Goal: Transaction & Acquisition: Subscribe to service/newsletter

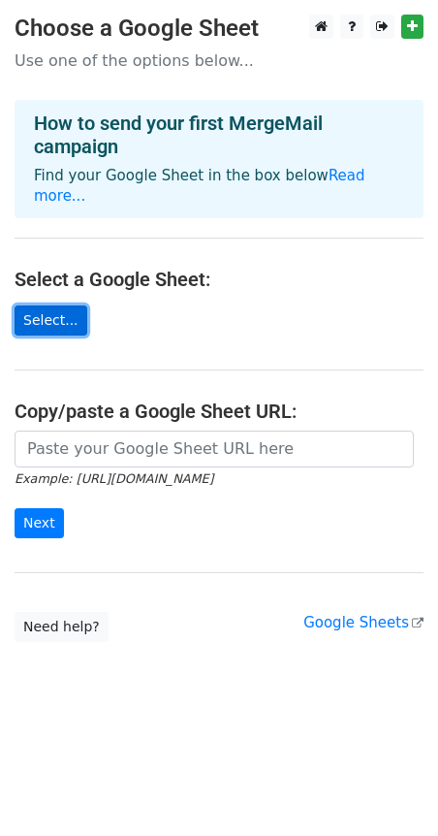
click at [50, 305] on link "Select..." at bounding box center [51, 320] width 73 height 30
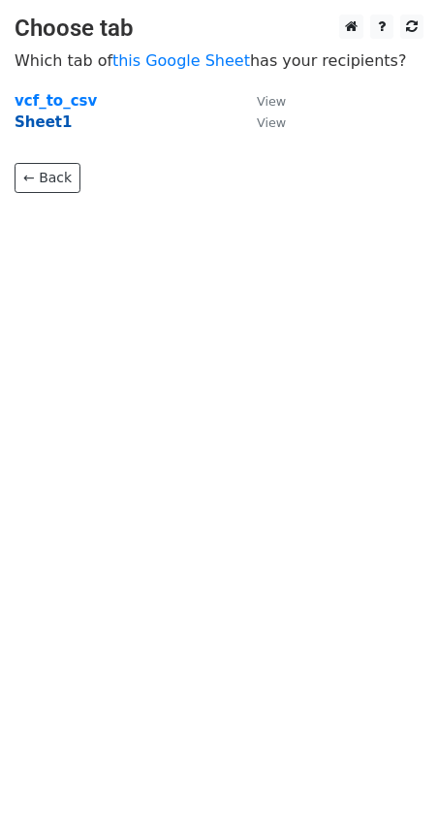
click at [48, 125] on strong "Sheet1" at bounding box center [43, 121] width 57 height 17
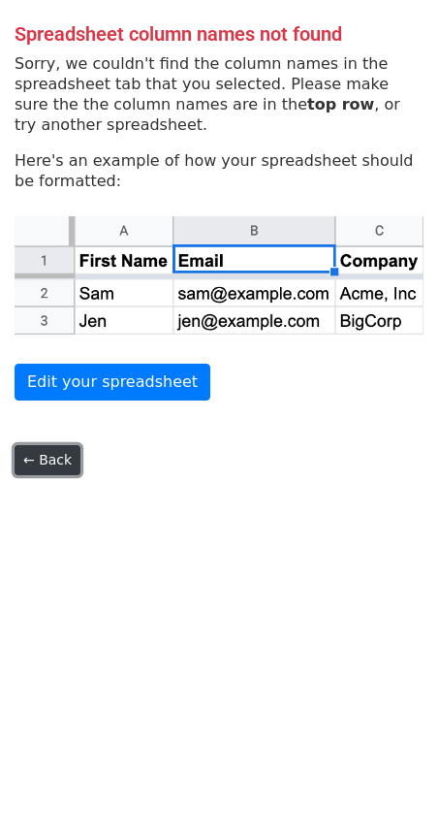
click at [45, 461] on link "← Back" at bounding box center [48, 460] width 66 height 30
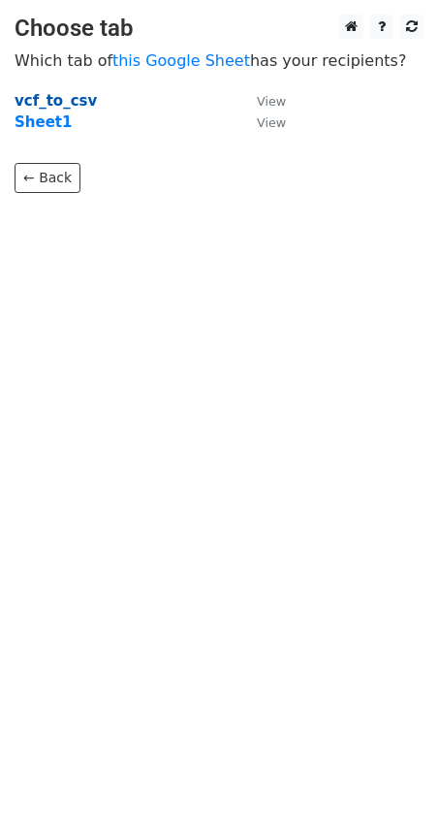
click at [47, 104] on strong "vcf_to_csv" at bounding box center [56, 100] width 82 height 17
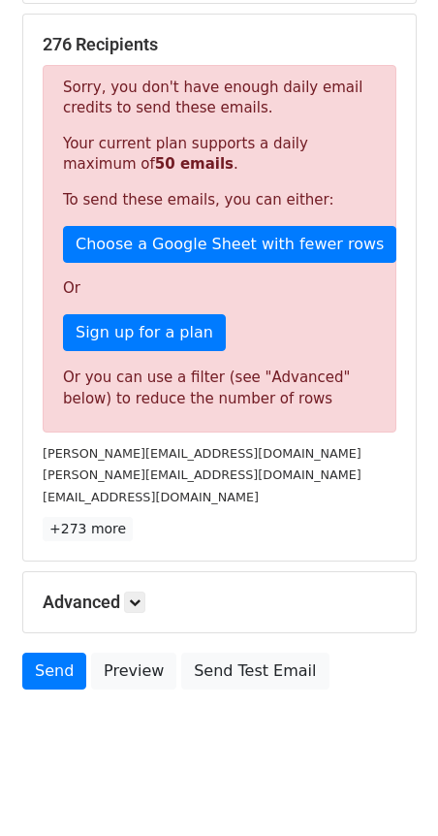
scroll to position [373, 0]
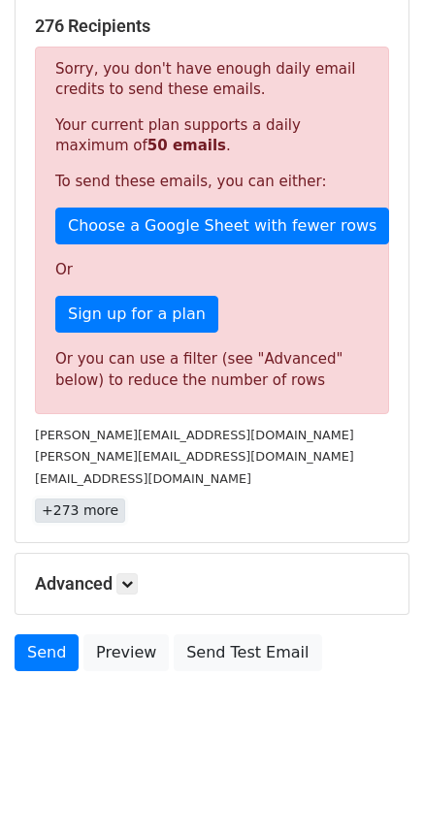
click at [88, 517] on link "+273 more" at bounding box center [80, 510] width 90 height 24
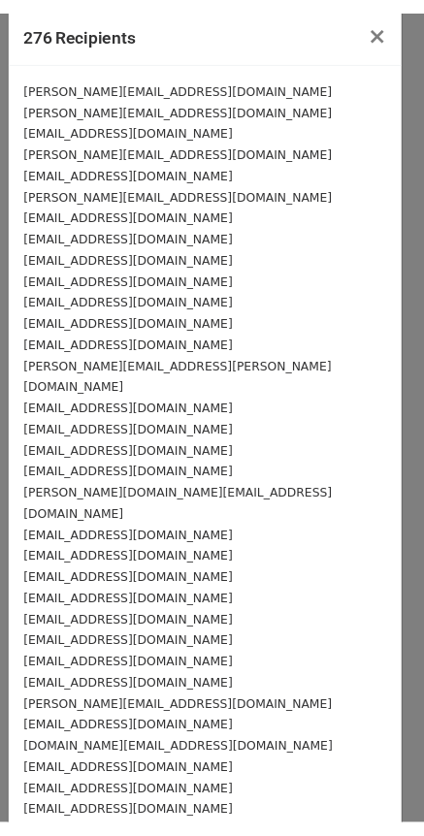
scroll to position [0, 0]
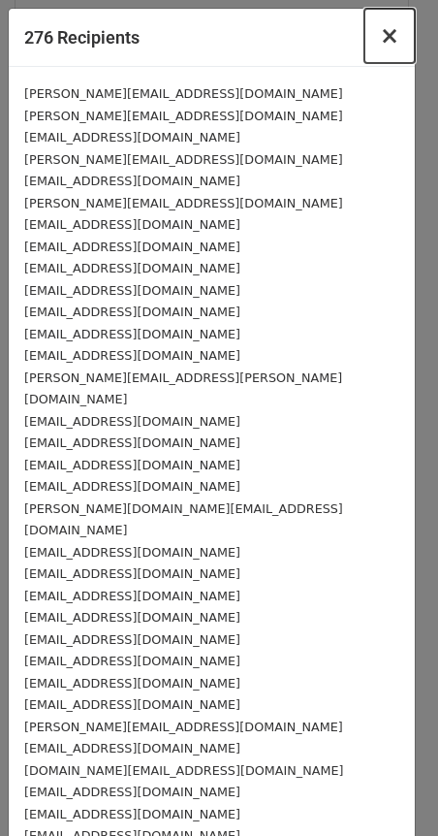
click at [380, 42] on span "×" at bounding box center [389, 35] width 19 height 27
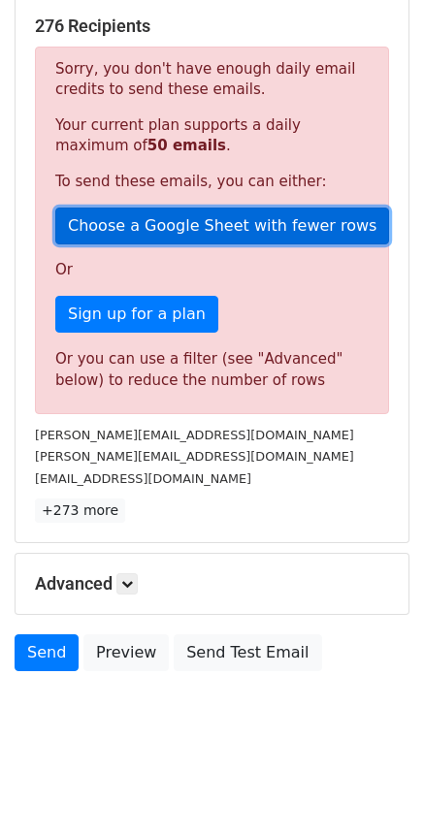
click at [162, 217] on link "Choose a Google Sheet with fewer rows" at bounding box center [221, 225] width 333 height 37
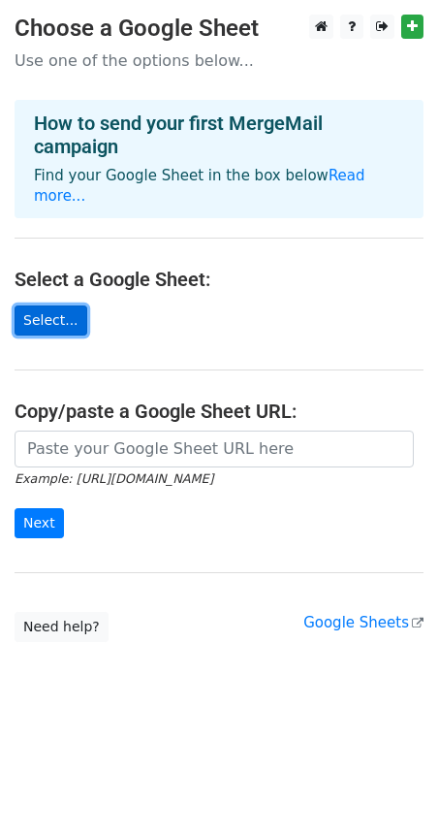
click at [60, 305] on link "Select..." at bounding box center [51, 320] width 73 height 30
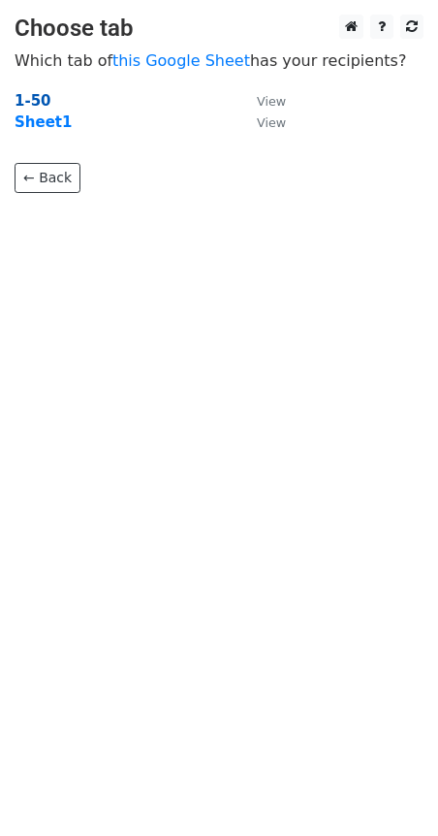
click at [33, 102] on strong "1-50" at bounding box center [33, 100] width 37 height 17
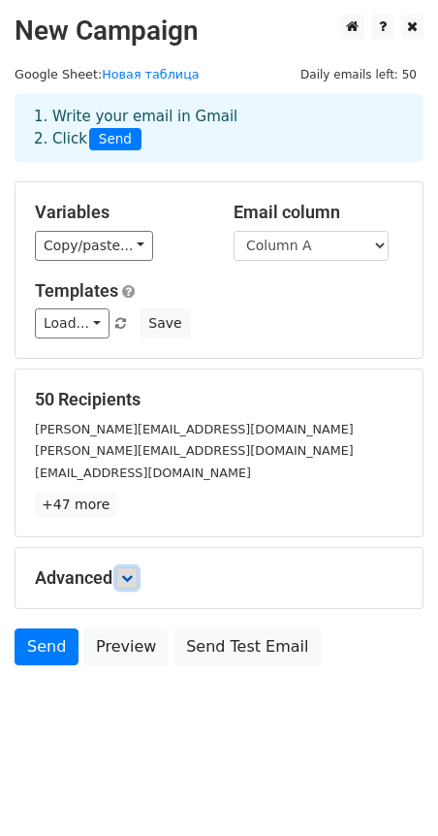
click at [126, 572] on icon at bounding box center [127, 578] width 12 height 12
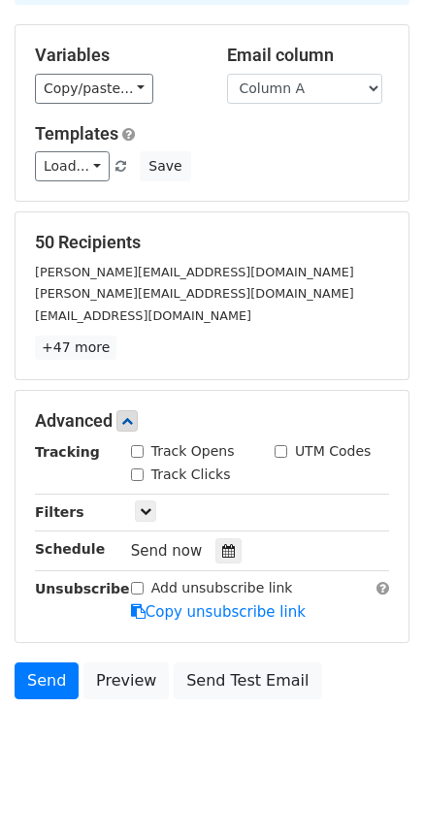
scroll to position [184, 0]
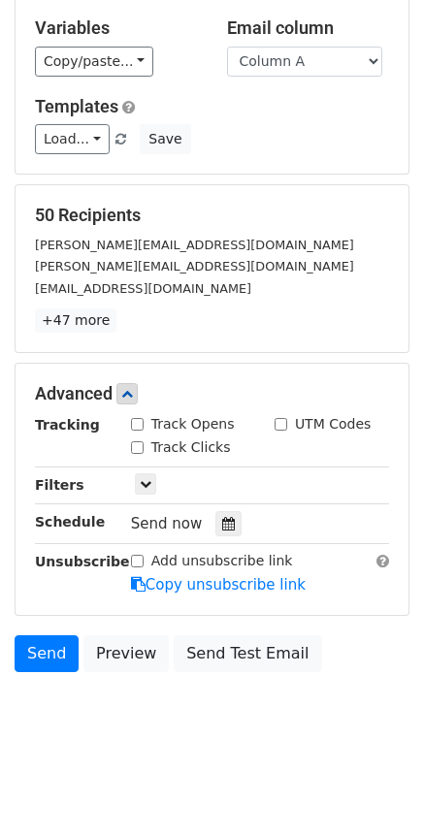
click at [138, 423] on input "Track Opens" at bounding box center [137, 424] width 13 height 13
checkbox input "true"
click at [148, 479] on icon at bounding box center [146, 484] width 12 height 12
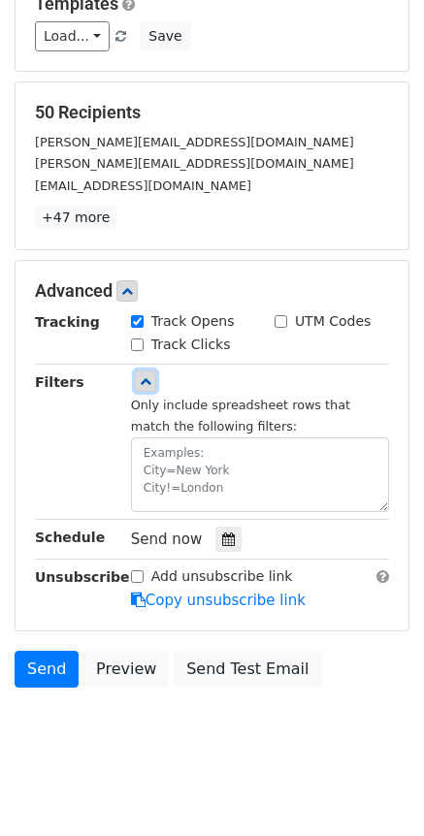
scroll to position [302, 0]
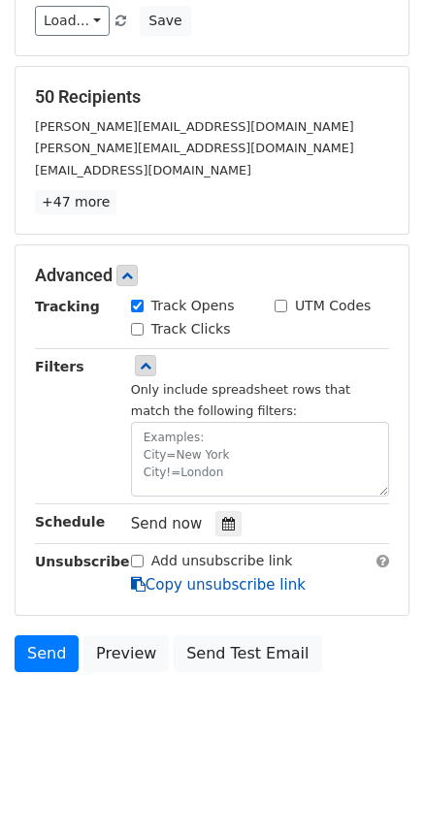
click at [213, 586] on link "Copy unsubscribe link" at bounding box center [218, 584] width 174 height 17
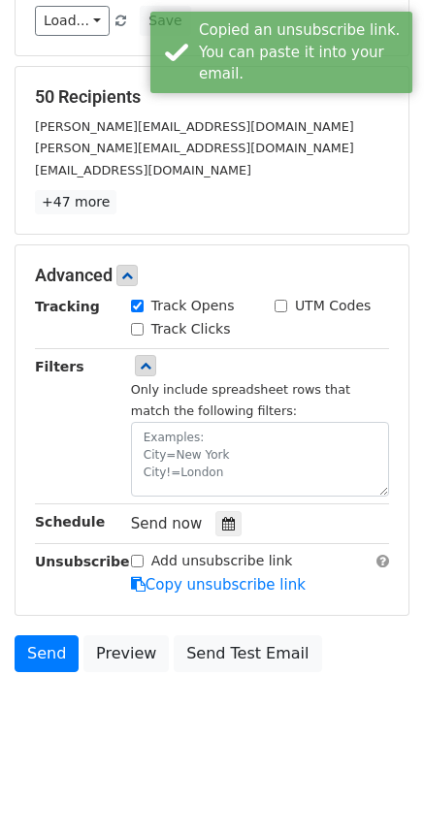
click at [137, 561] on input "Add unsubscribe link" at bounding box center [137, 560] width 13 height 13
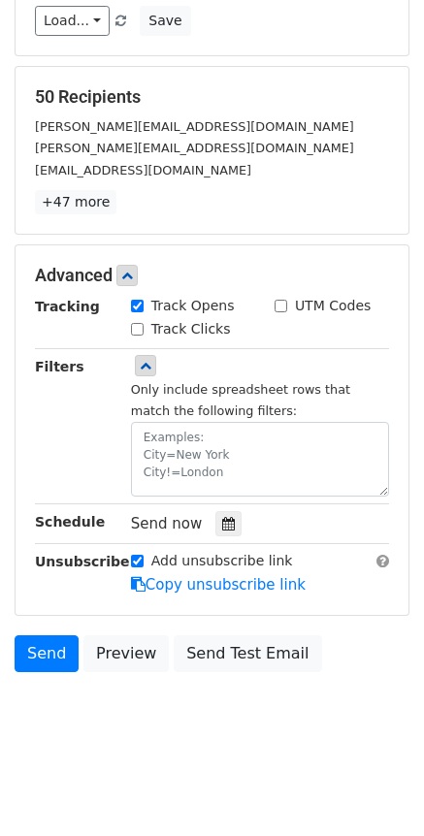
click at [138, 560] on input "Add unsubscribe link" at bounding box center [137, 560] width 13 height 13
checkbox input "false"
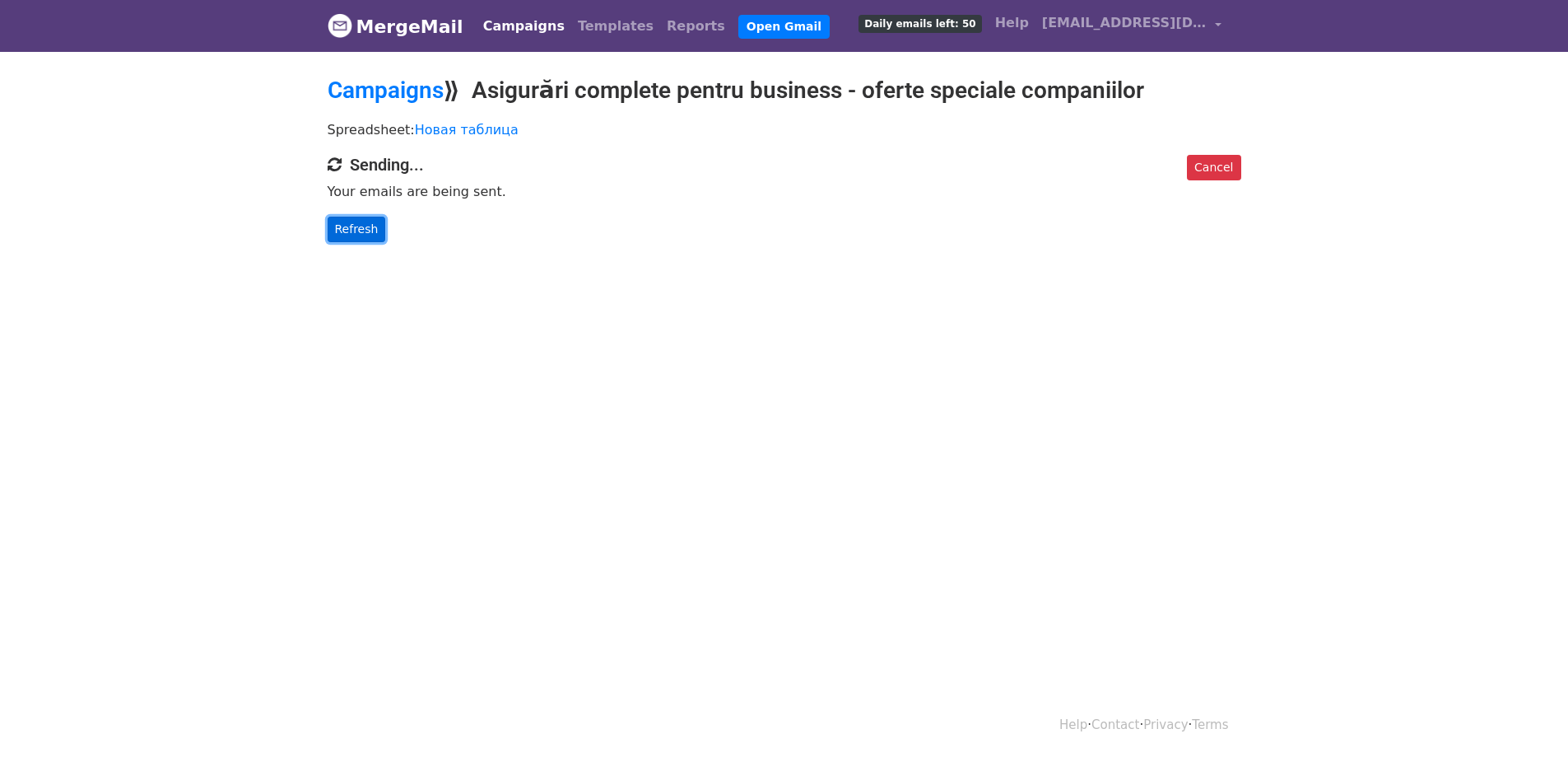
click at [349, 228] on link "Refresh" at bounding box center [357, 229] width 59 height 25
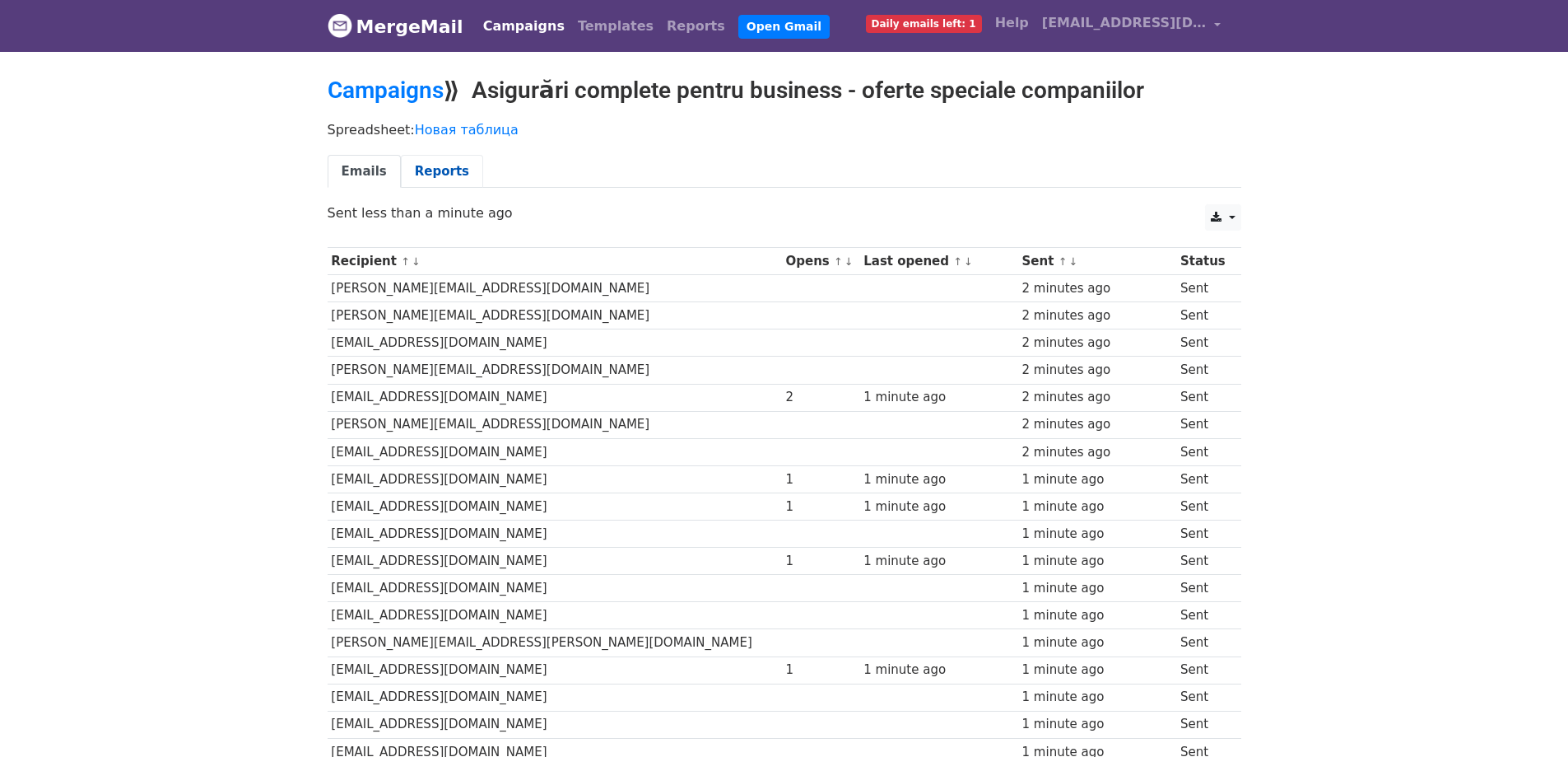
click at [447, 172] on link "Reports" at bounding box center [442, 172] width 82 height 34
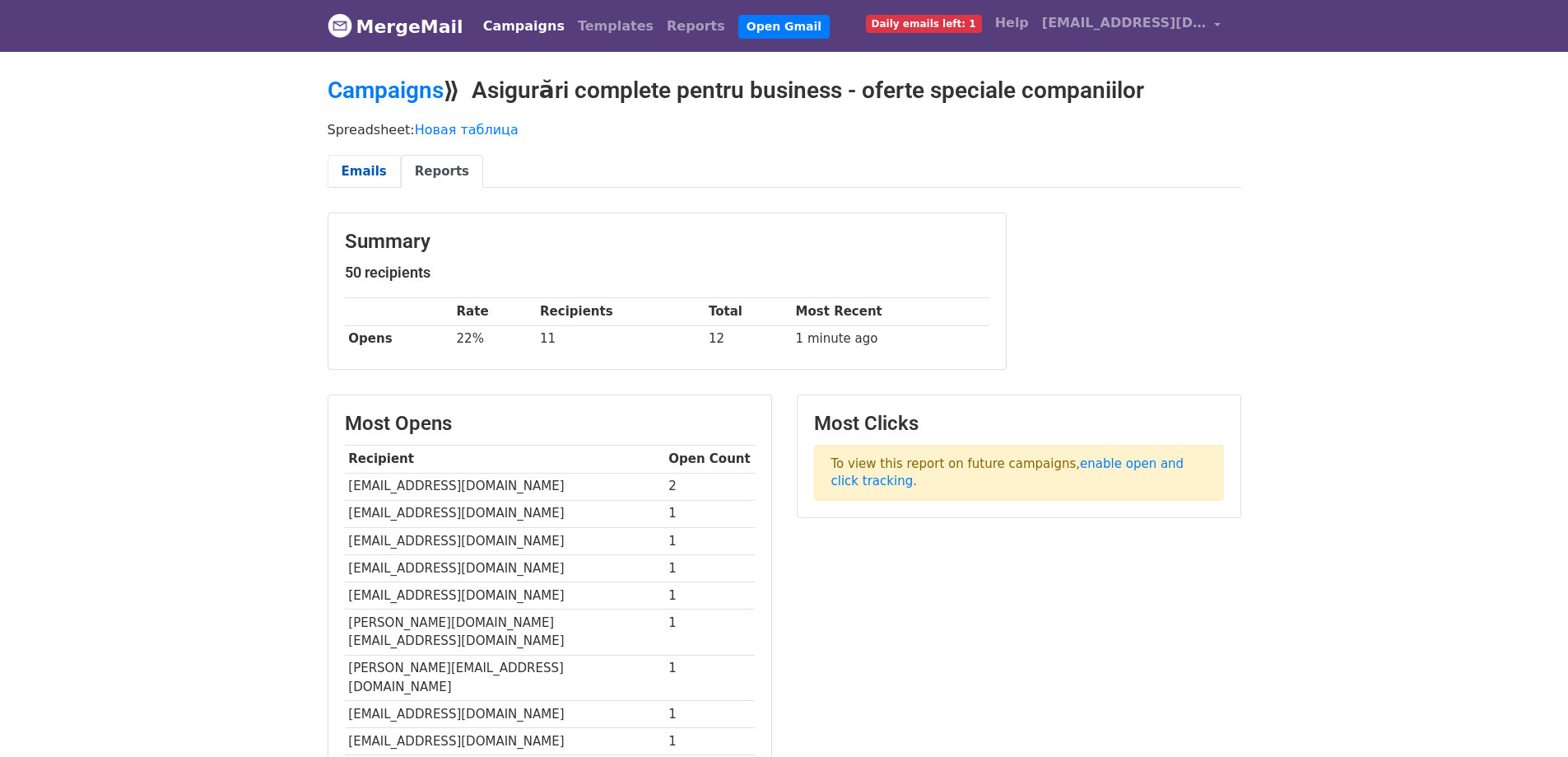
click at [362, 172] on link "Emails" at bounding box center [364, 172] width 73 height 34
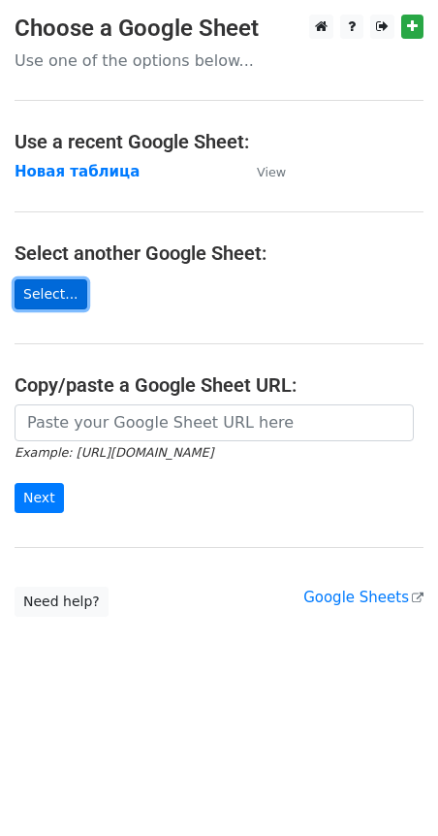
click at [52, 300] on link "Select..." at bounding box center [51, 294] width 73 height 30
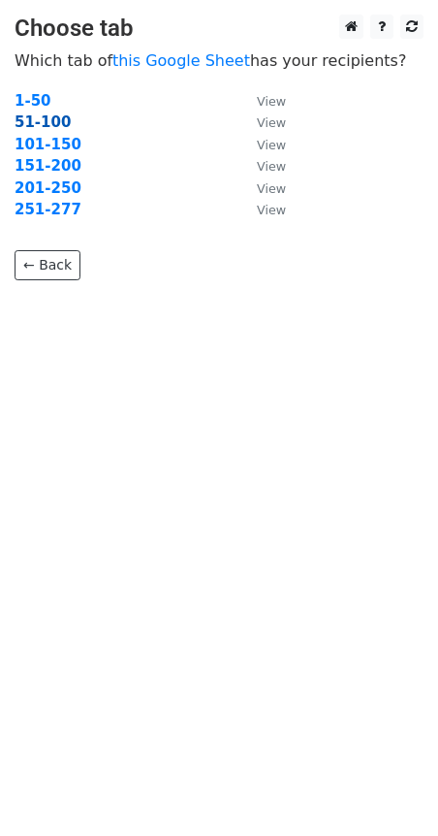
click at [31, 121] on strong "51-100" at bounding box center [43, 121] width 56 height 17
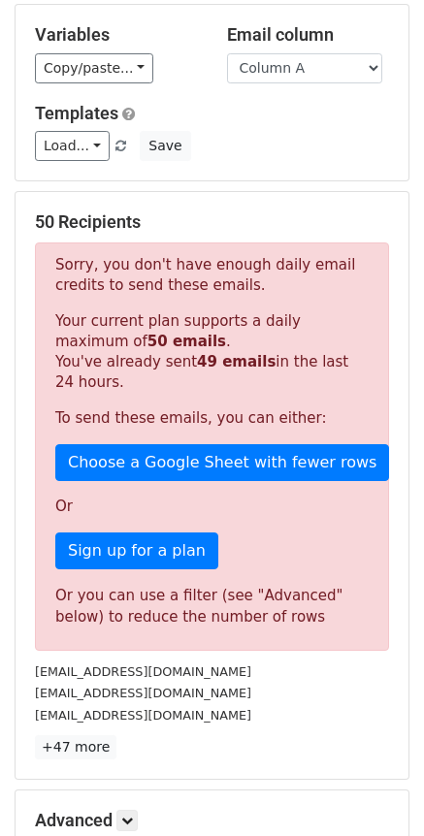
scroll to position [194, 0]
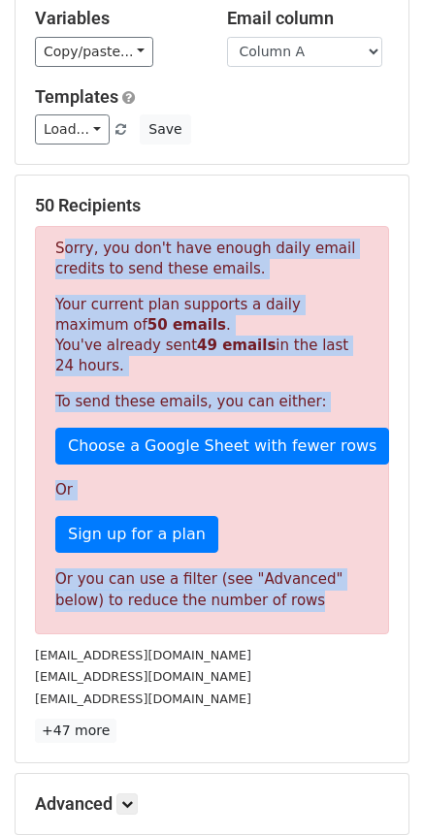
drag, startPoint x: 57, startPoint y: 243, endPoint x: 285, endPoint y: 605, distance: 427.3
click at [285, 605] on div "Sorry, you don't have enough daily email credits to send these emails. Your cur…" at bounding box center [212, 430] width 354 height 408
copy div "Sorry, you don't have enough daily email credits to send these emails. Your cur…"
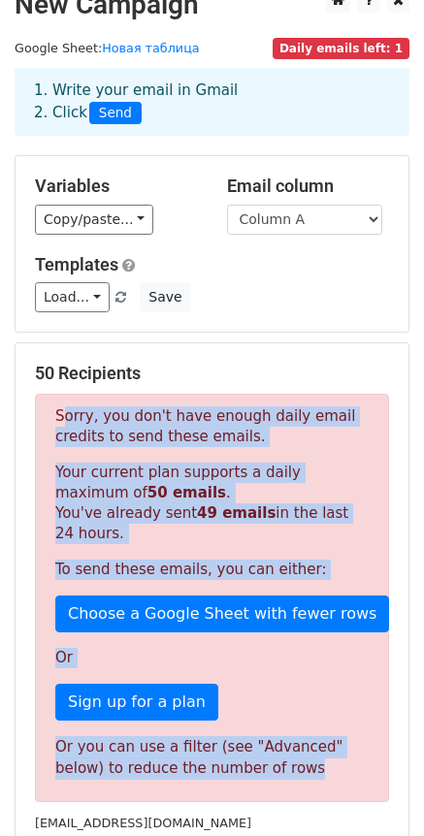
scroll to position [0, 0]
